Goal: Obtain resource: Obtain resource

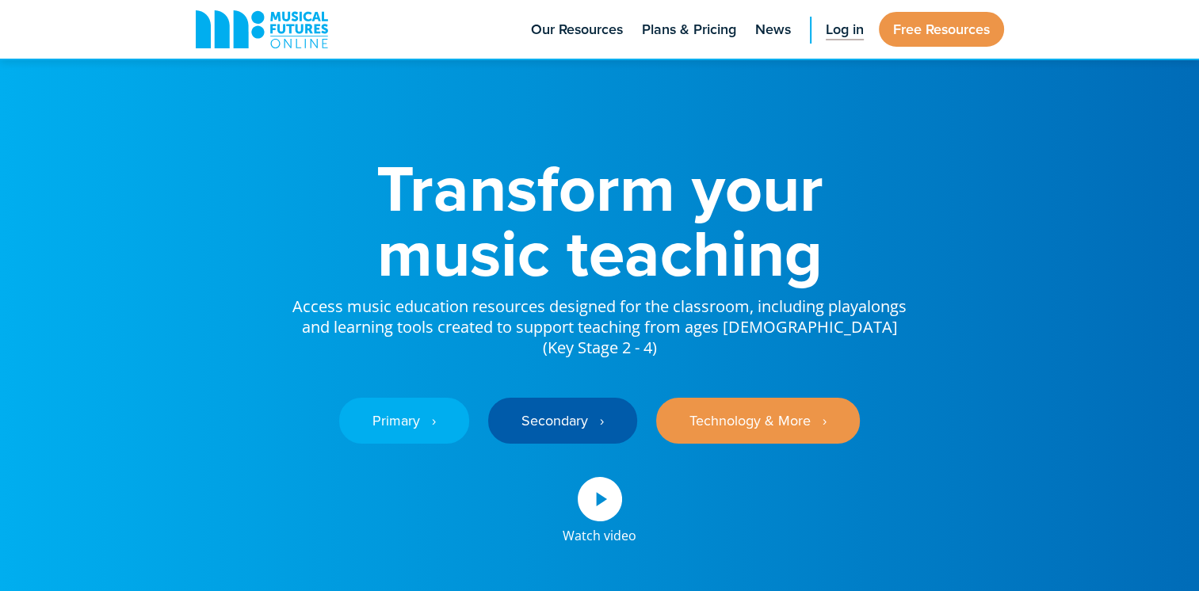
click at [841, 24] on span "Log in" at bounding box center [844, 29] width 38 height 21
click at [848, 33] on span "Log in" at bounding box center [844, 29] width 38 height 21
click at [837, 29] on span "Log in" at bounding box center [844, 29] width 38 height 21
click at [950, 28] on link "Free Resources" at bounding box center [941, 29] width 125 height 35
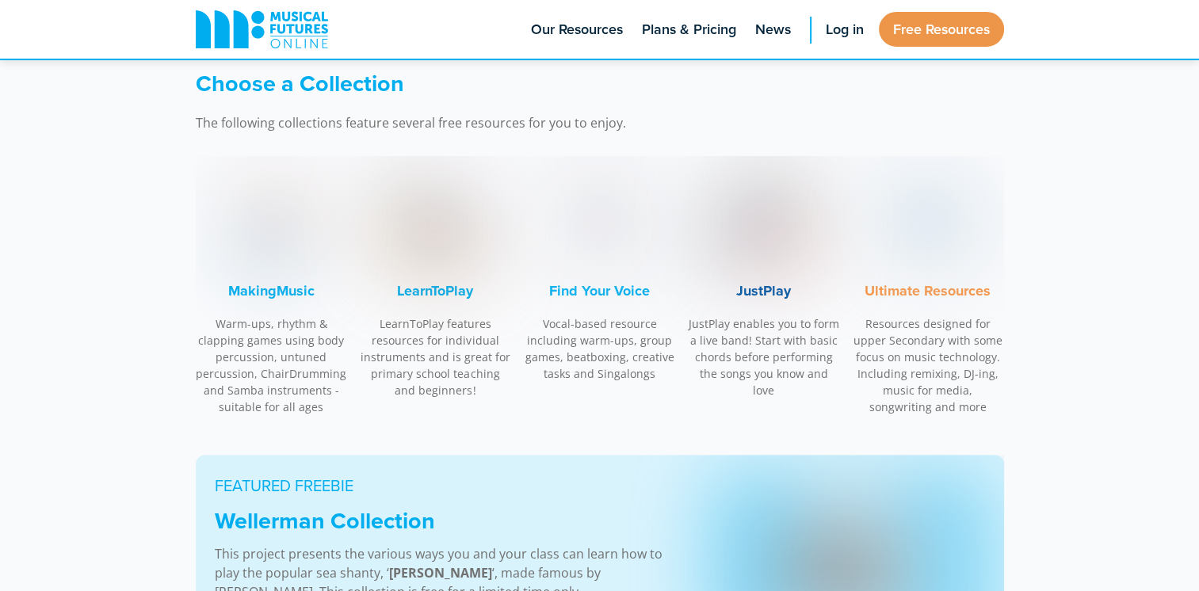
scroll to position [466, 0]
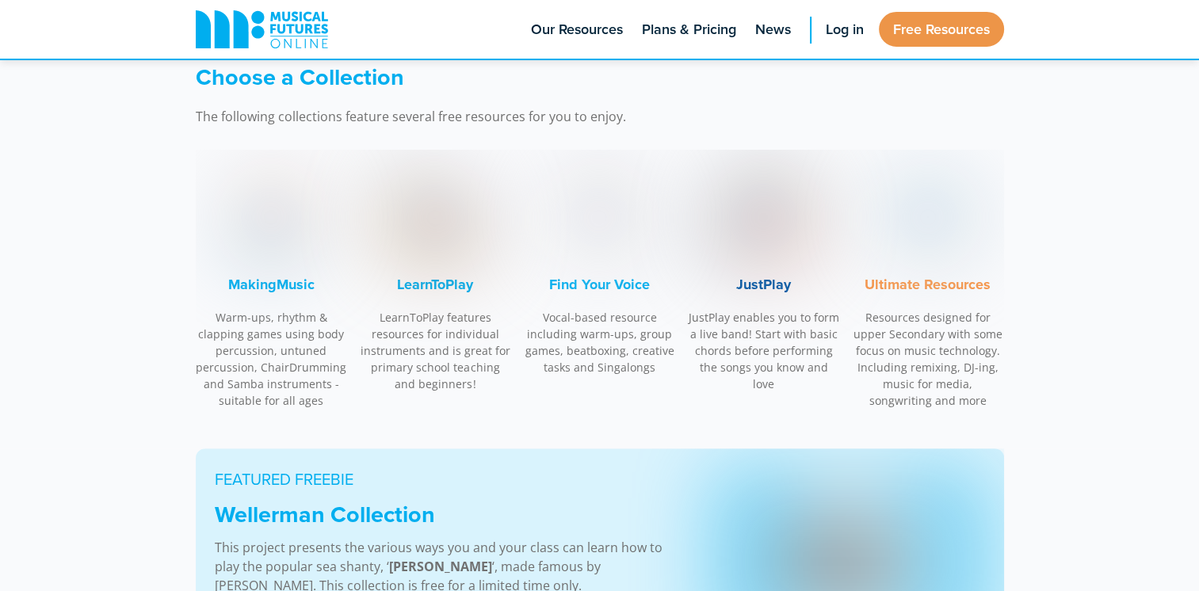
click at [295, 223] on img at bounding box center [271, 217] width 119 height 119
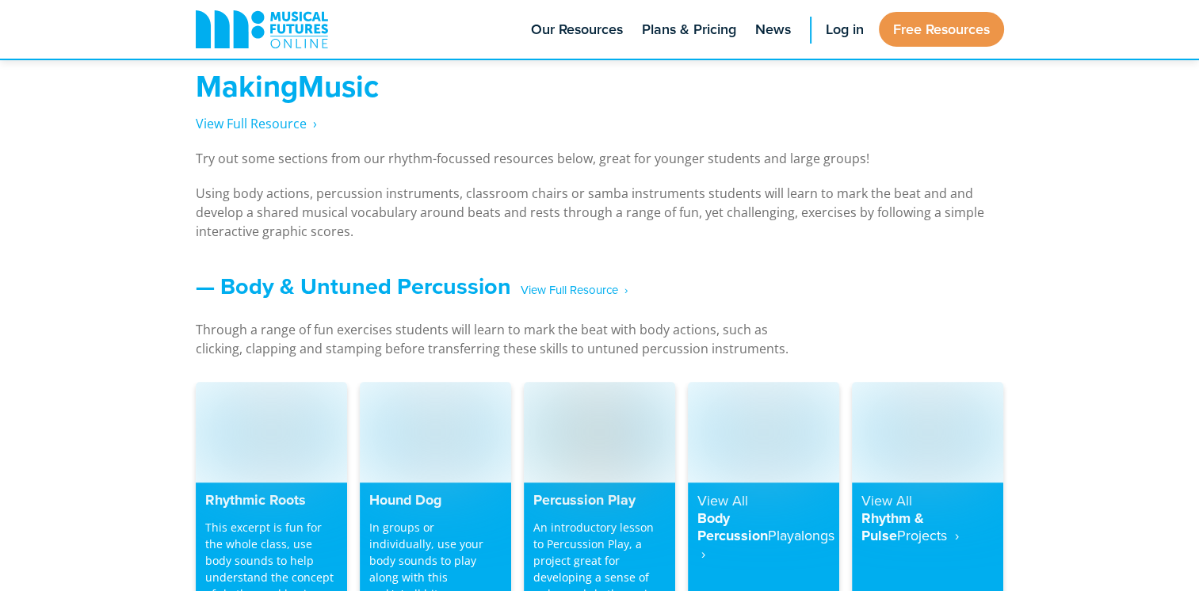
scroll to position [1171, 0]
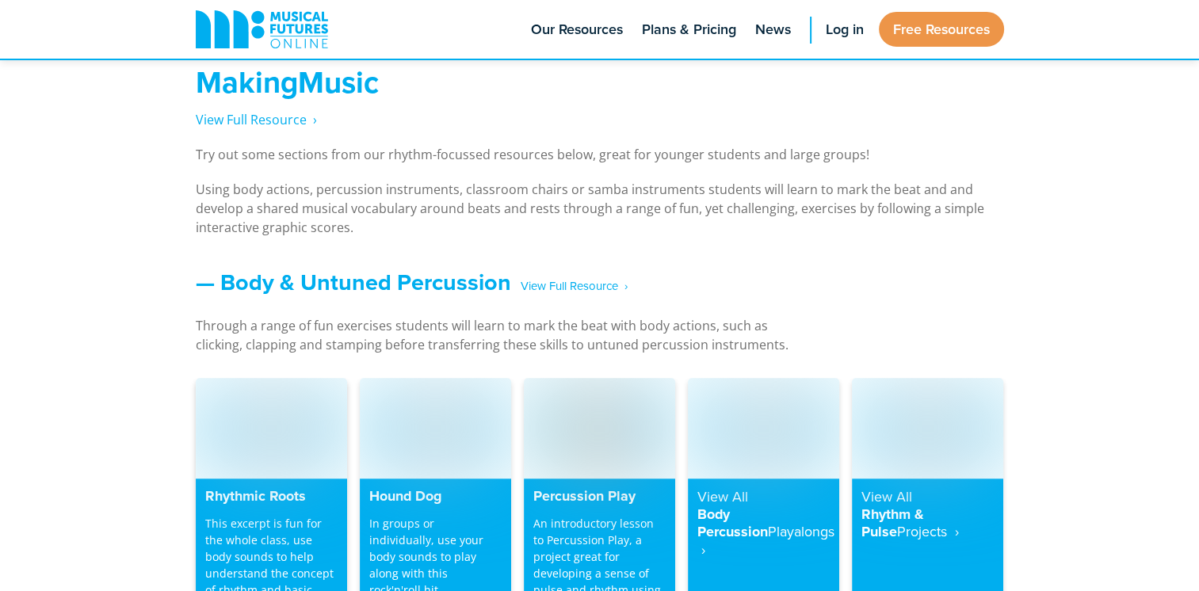
click at [294, 433] on img at bounding box center [271, 428] width 151 height 101
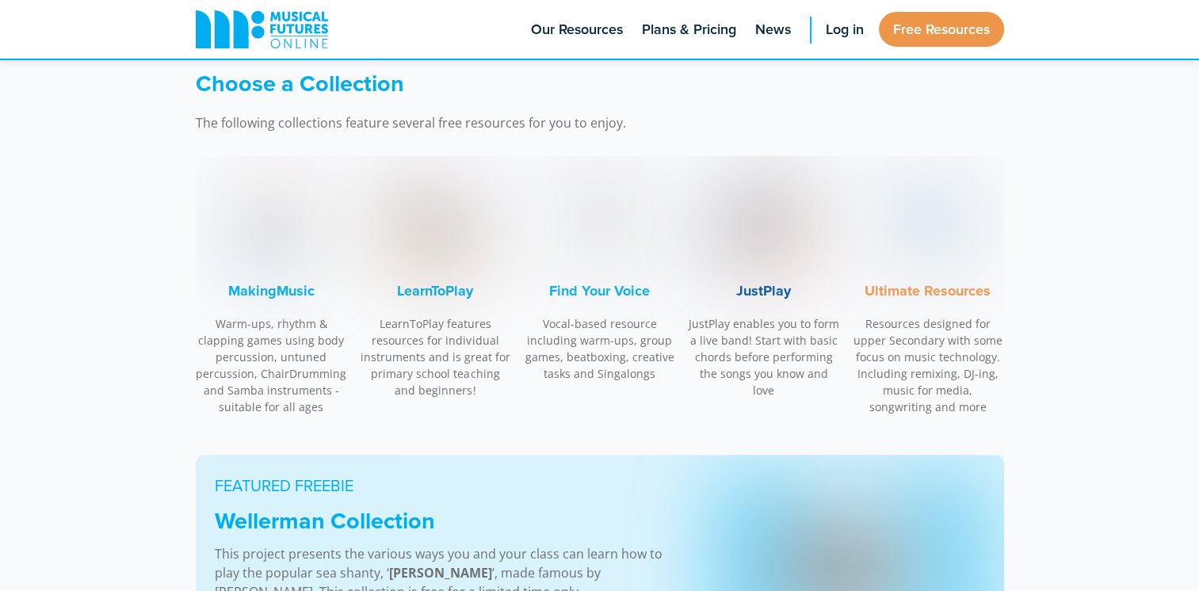
scroll to position [428, 0]
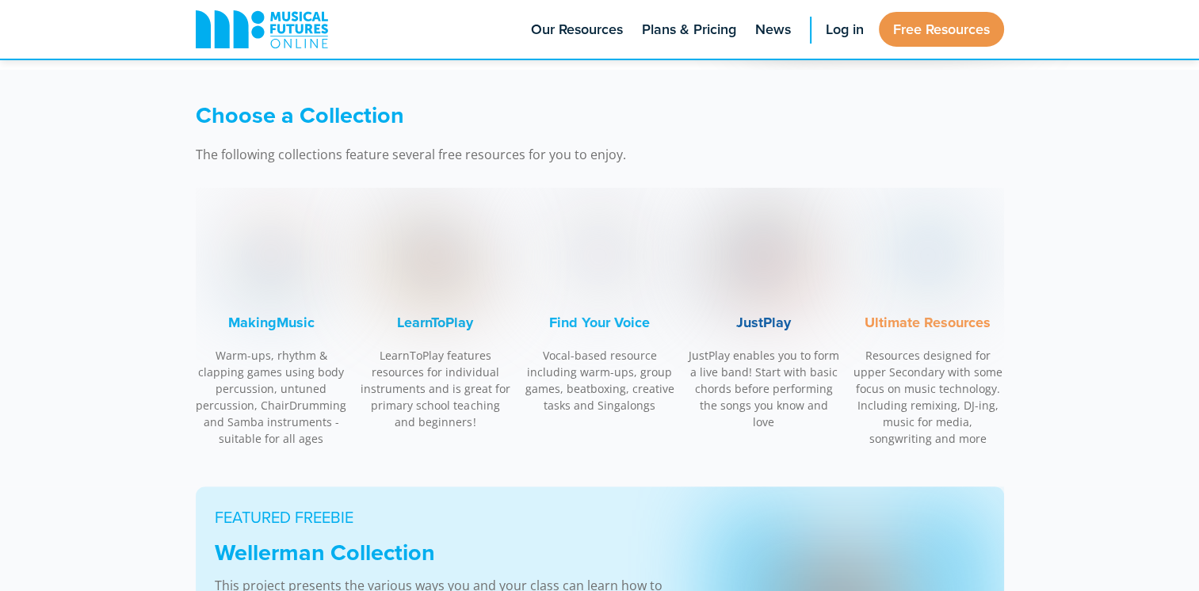
click at [451, 265] on img at bounding box center [435, 255] width 119 height 119
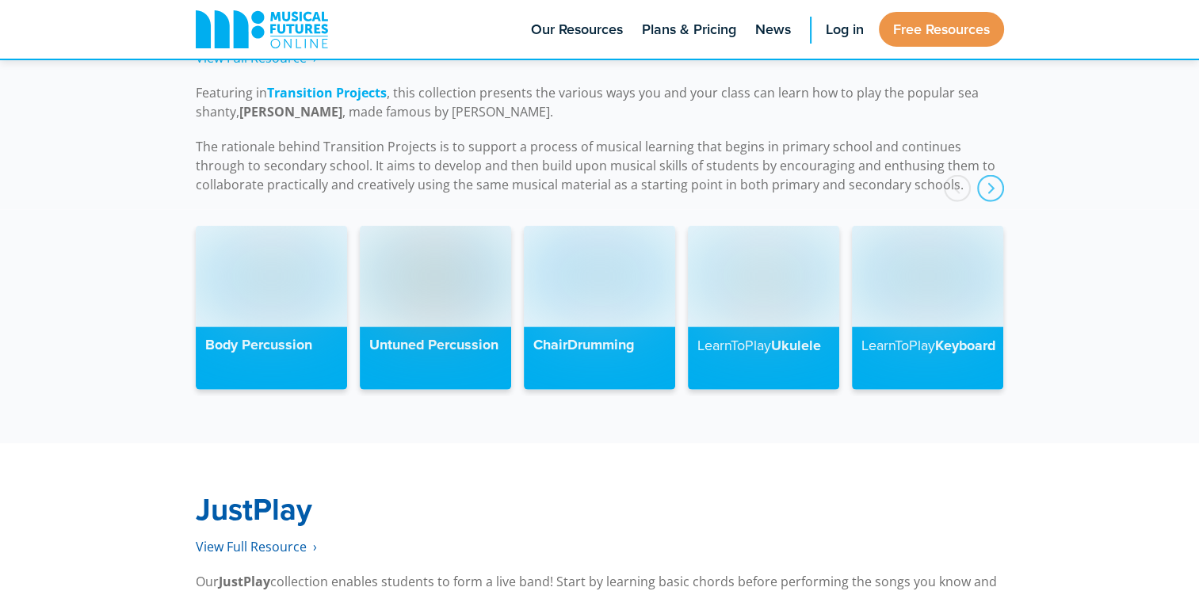
scroll to position [3704, 0]
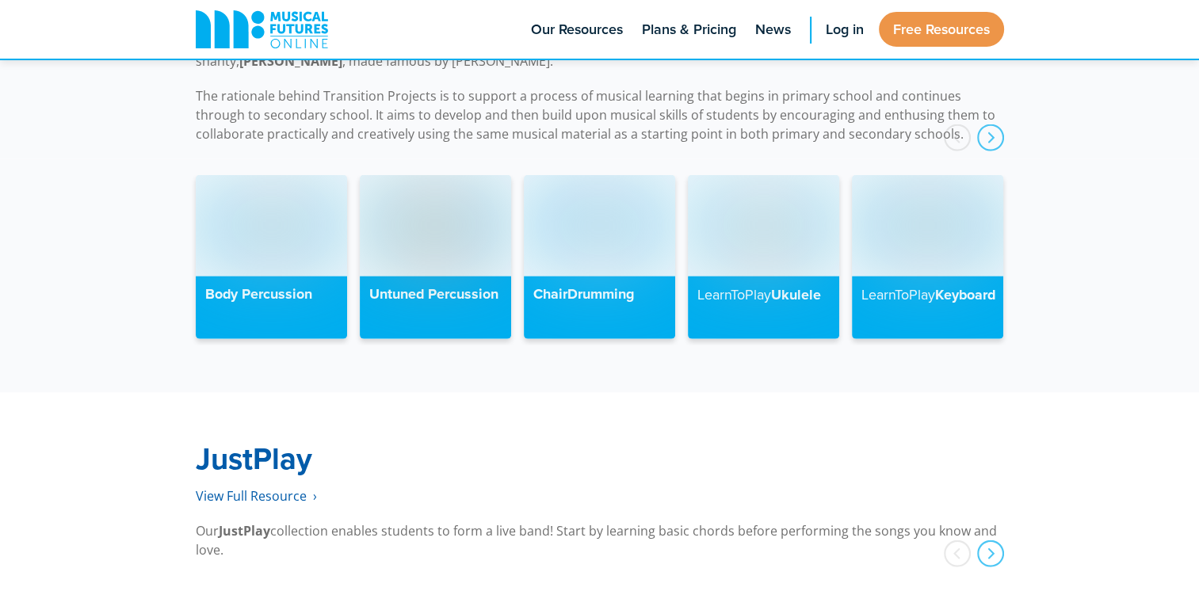
drag, startPoint x: 1196, startPoint y: 429, endPoint x: 1191, endPoint y: 457, distance: 28.1
click at [1191, 457] on div "JustPlay View Full Resource‎‏‏‎ ‎ › Our JustPlay collection enables students to…" at bounding box center [599, 484] width 1199 height 182
drag, startPoint x: 1191, startPoint y: 457, endPoint x: 1125, endPoint y: 481, distance: 70.7
click at [1125, 481] on div "JustPlay View Full Resource‎‏‏‎ ‎ › Our JustPlay collection enables students to…" at bounding box center [599, 484] width 1199 height 182
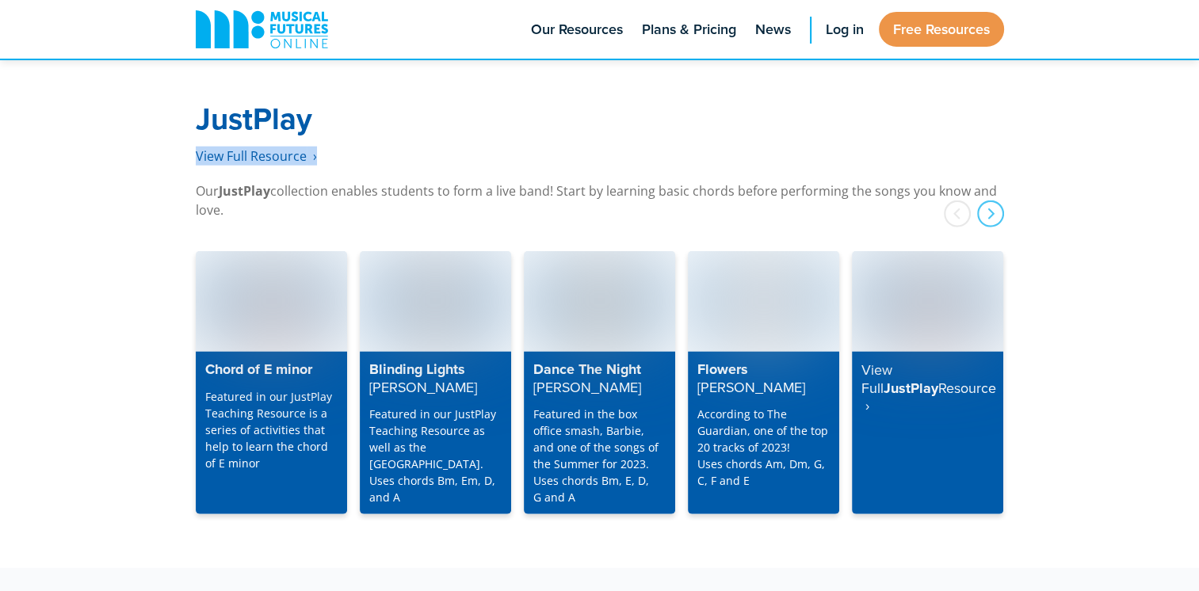
scroll to position [4051, 0]
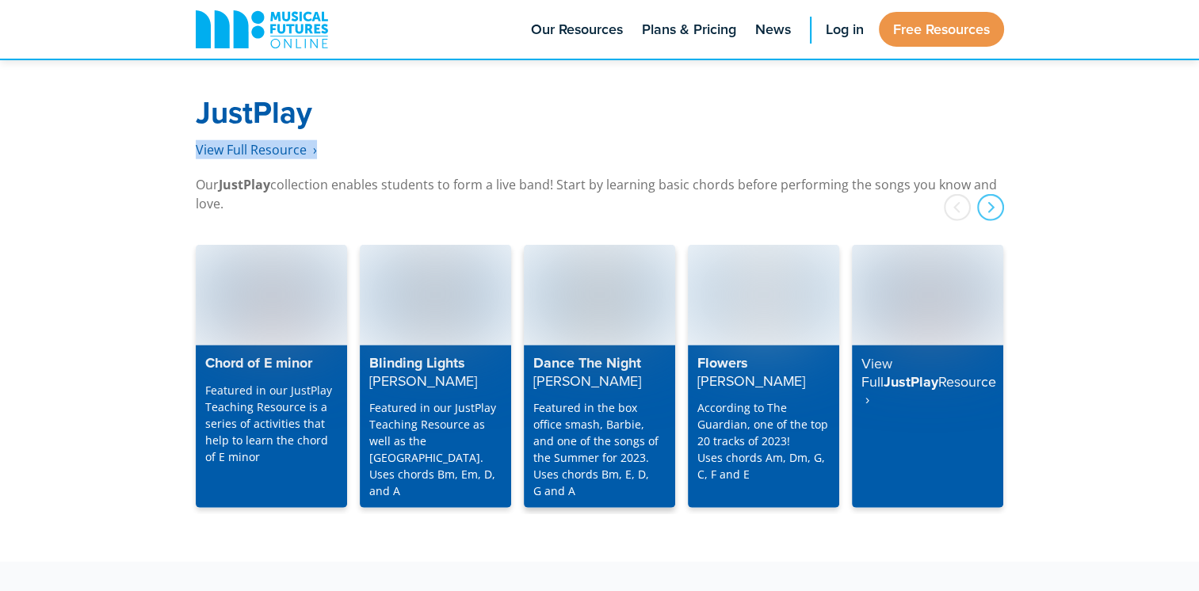
click at [597, 299] on img at bounding box center [599, 295] width 151 height 101
click at [594, 282] on img at bounding box center [599, 295] width 151 height 101
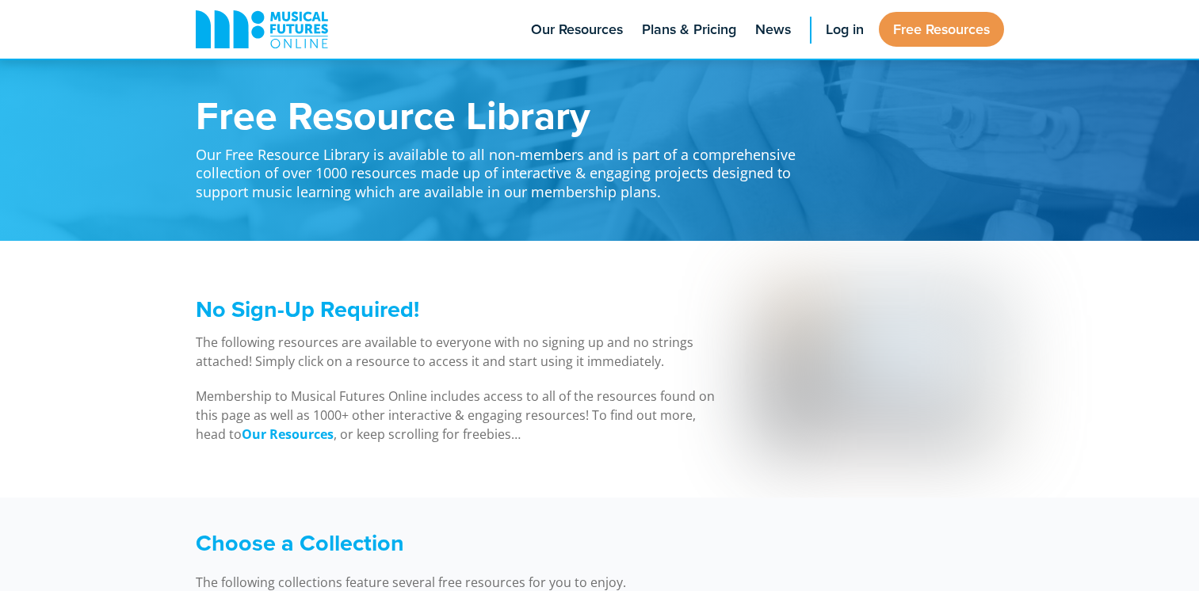
scroll to position [4220, 0]
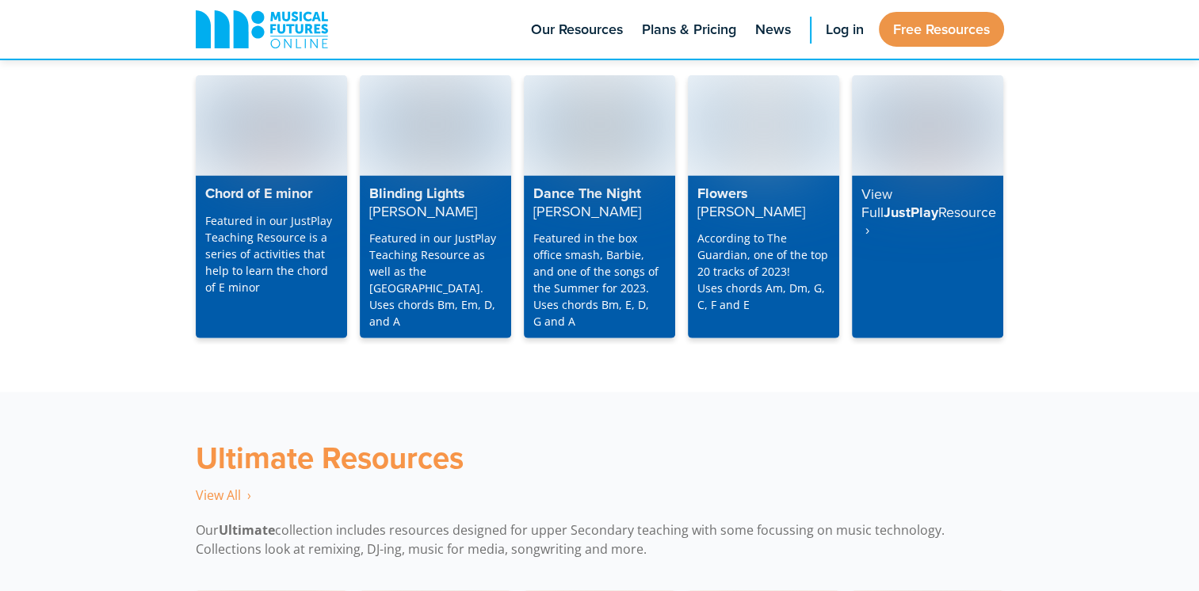
drag, startPoint x: 1205, startPoint y: 463, endPoint x: 1085, endPoint y: 560, distance: 154.3
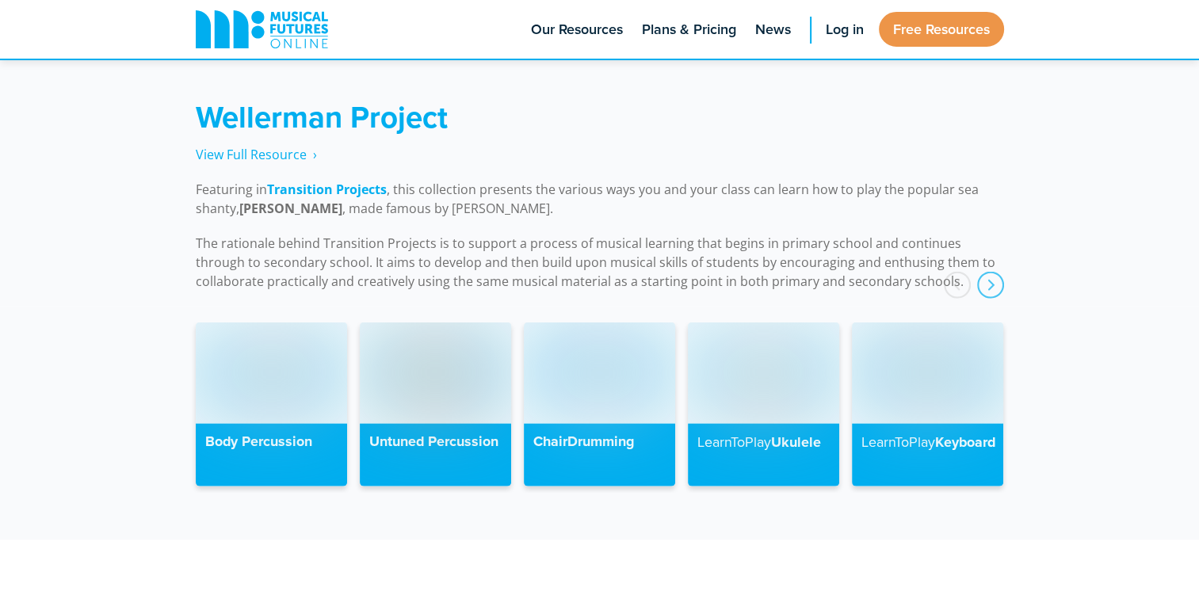
scroll to position [3614, 0]
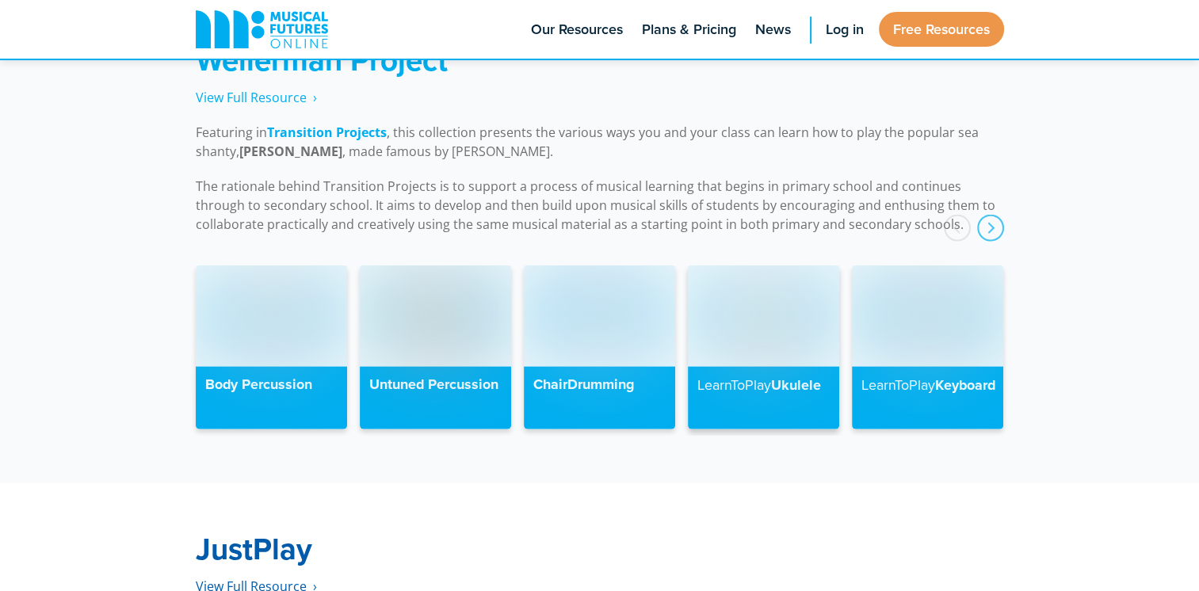
click at [829, 317] on img at bounding box center [763, 315] width 151 height 101
click at [904, 293] on img at bounding box center [927, 315] width 151 height 101
